Goal: Information Seeking & Learning: Learn about a topic

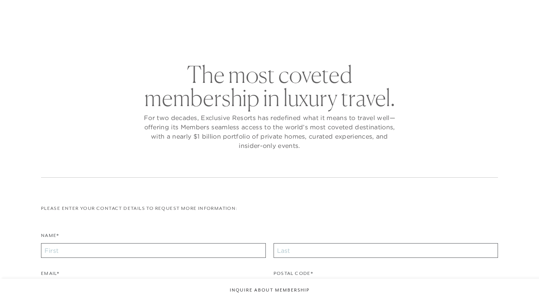
checkbox input "false"
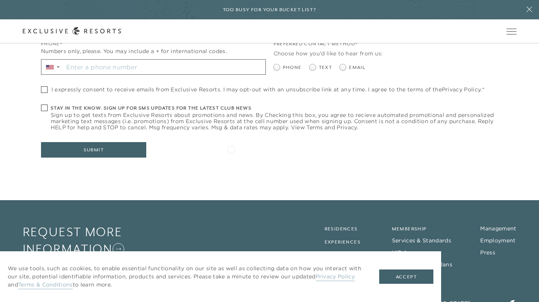
scroll to position [324, 0]
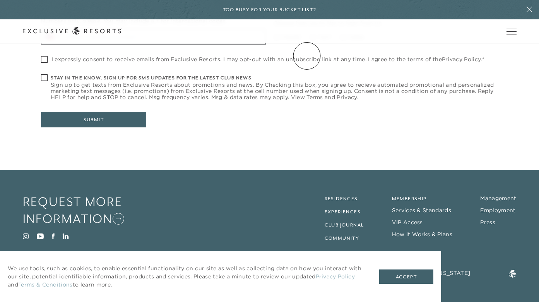
click at [0, 0] on link "VIP Benefits" at bounding box center [0, 0] width 0 height 0
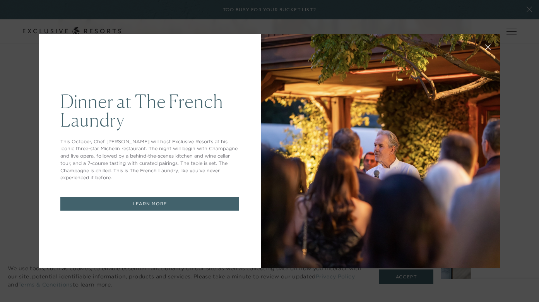
click at [487, 50] on icon at bounding box center [488, 48] width 6 height 6
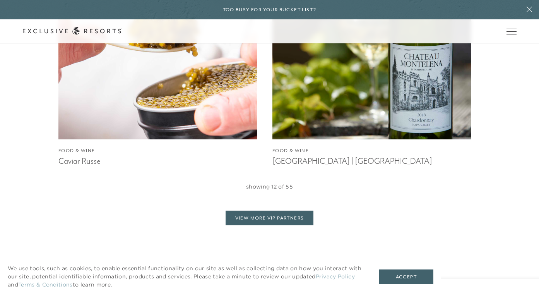
scroll to position [1568, 0]
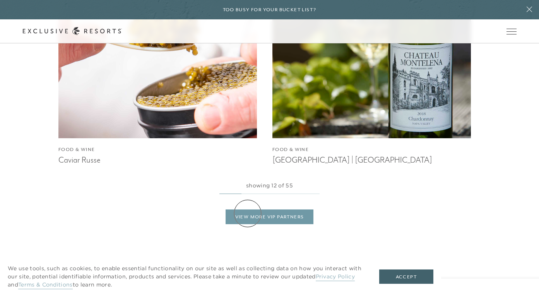
click at [248, 213] on link "View More VIP Partners" at bounding box center [270, 216] width 88 height 15
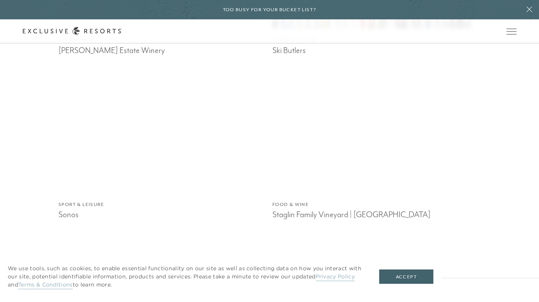
scroll to position [4324, 0]
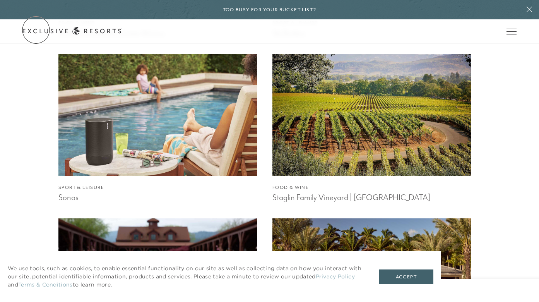
click at [0, 0] on div "Schedule a Meeting Get Started" at bounding box center [0, 0] width 0 height 0
click at [0, 0] on icon at bounding box center [0, 0] width 0 height 0
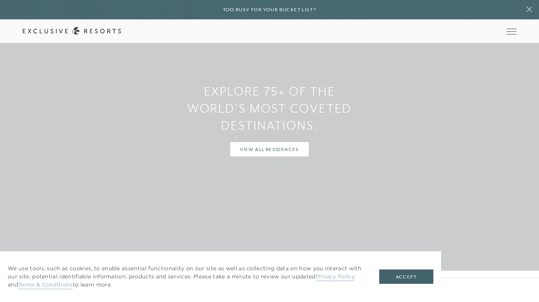
scroll to position [662, 0]
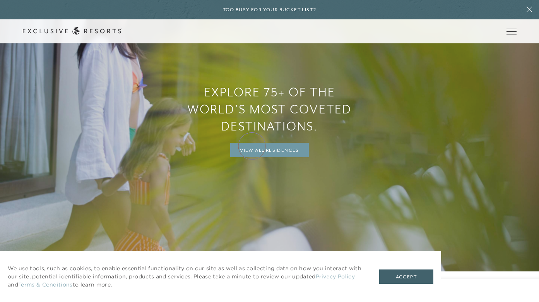
click at [253, 147] on link "View All Residences" at bounding box center [269, 150] width 79 height 15
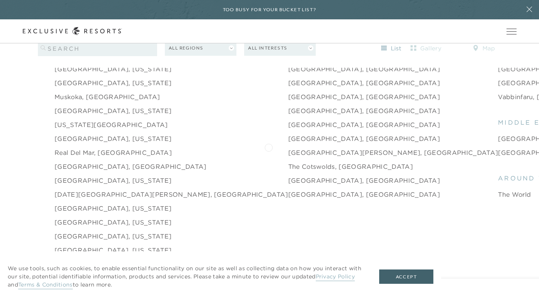
scroll to position [1115, 0]
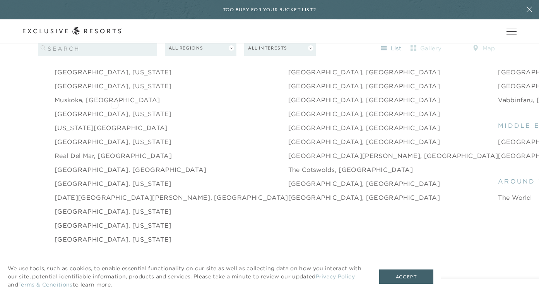
click at [115, 109] on link "Nantucket, Massachusetts" at bounding box center [113, 113] width 117 height 9
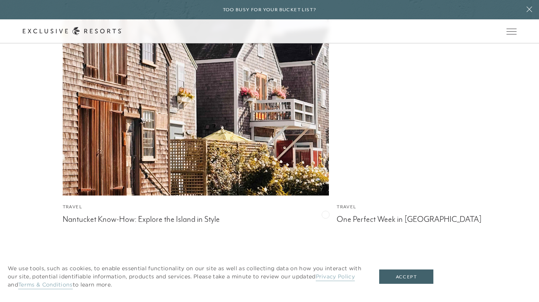
scroll to position [1853, 0]
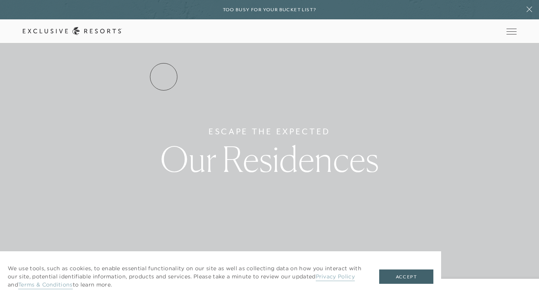
click at [0, 0] on link "Services & Standards" at bounding box center [0, 0] width 0 height 0
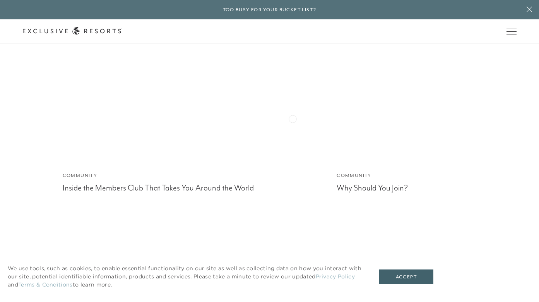
scroll to position [2166, 0]
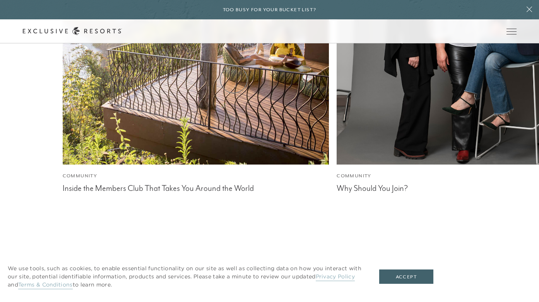
click at [0, 0] on link "How it works" at bounding box center [0, 0] width 0 height 0
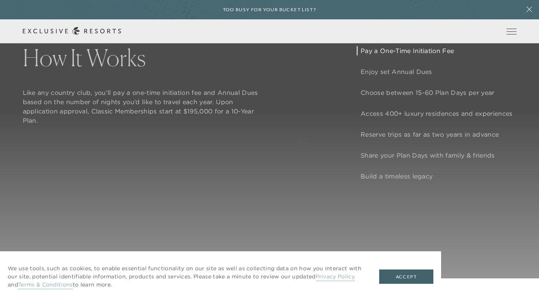
scroll to position [657, 0]
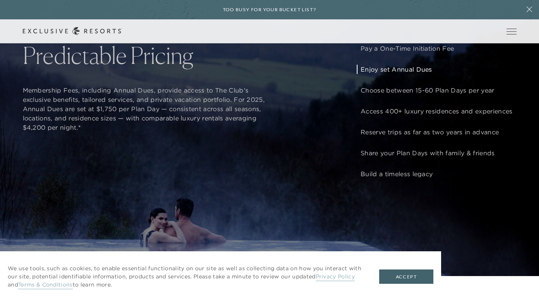
click at [382, 70] on p "Enjoy set Annual Dues" at bounding box center [437, 69] width 152 height 9
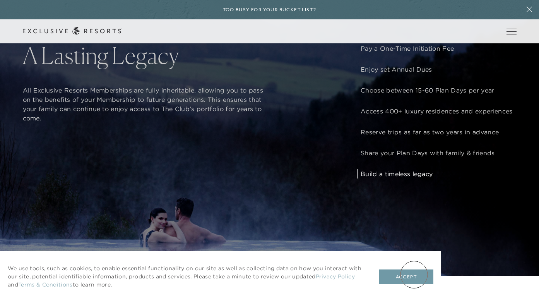
click at [414, 274] on button "Accept" at bounding box center [406, 276] width 54 height 15
